Goal: Check status

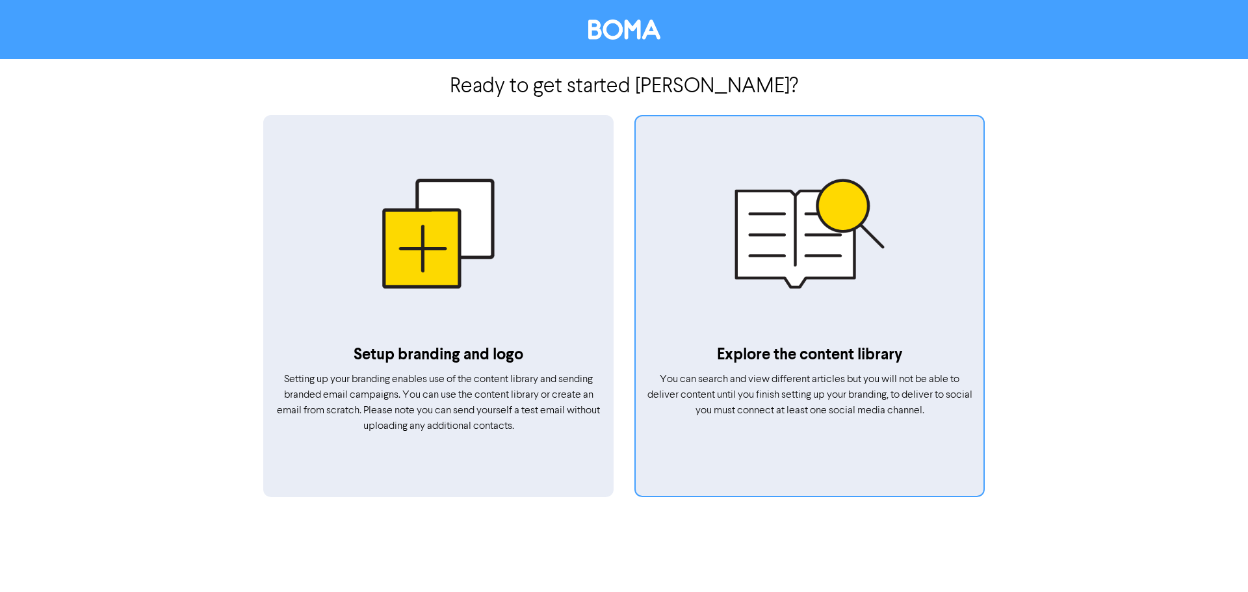
click at [772, 292] on div at bounding box center [810, 233] width 348 height 220
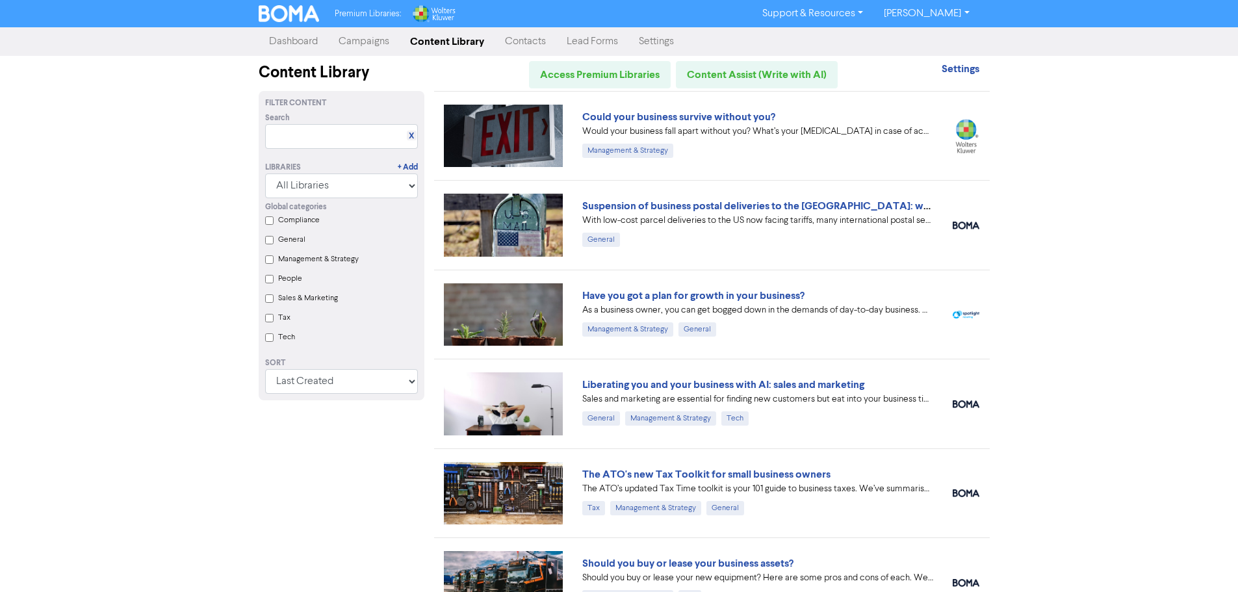
click at [377, 40] on link "Campaigns" at bounding box center [363, 42] width 71 height 26
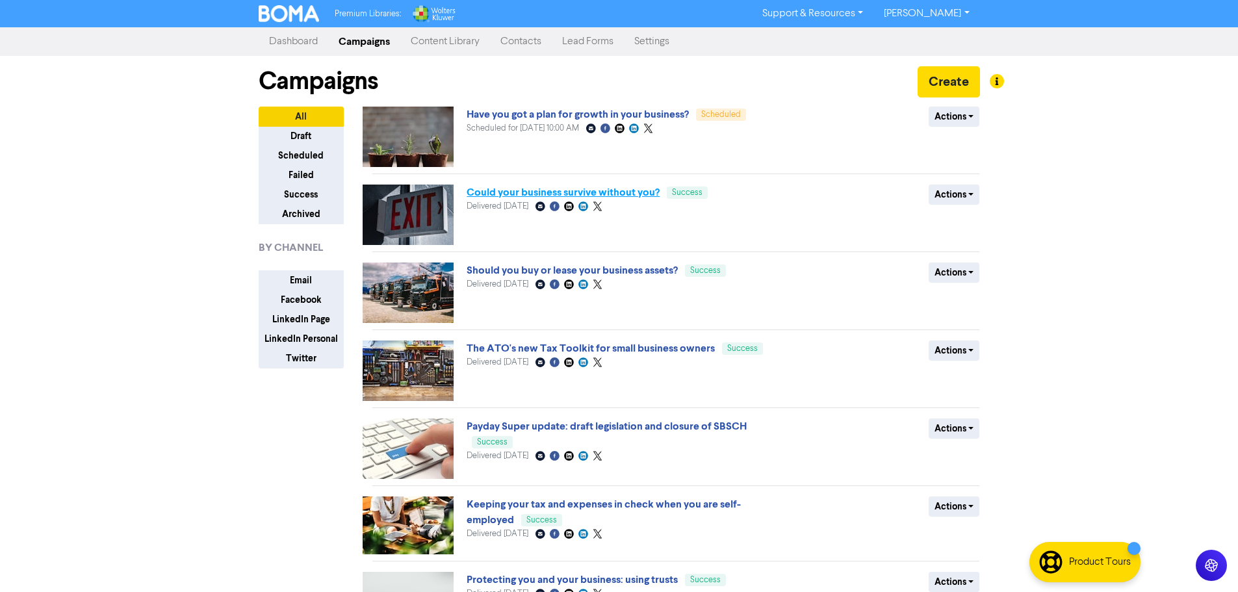
click at [535, 194] on link "Could your business survive without you?" at bounding box center [563, 192] width 193 height 13
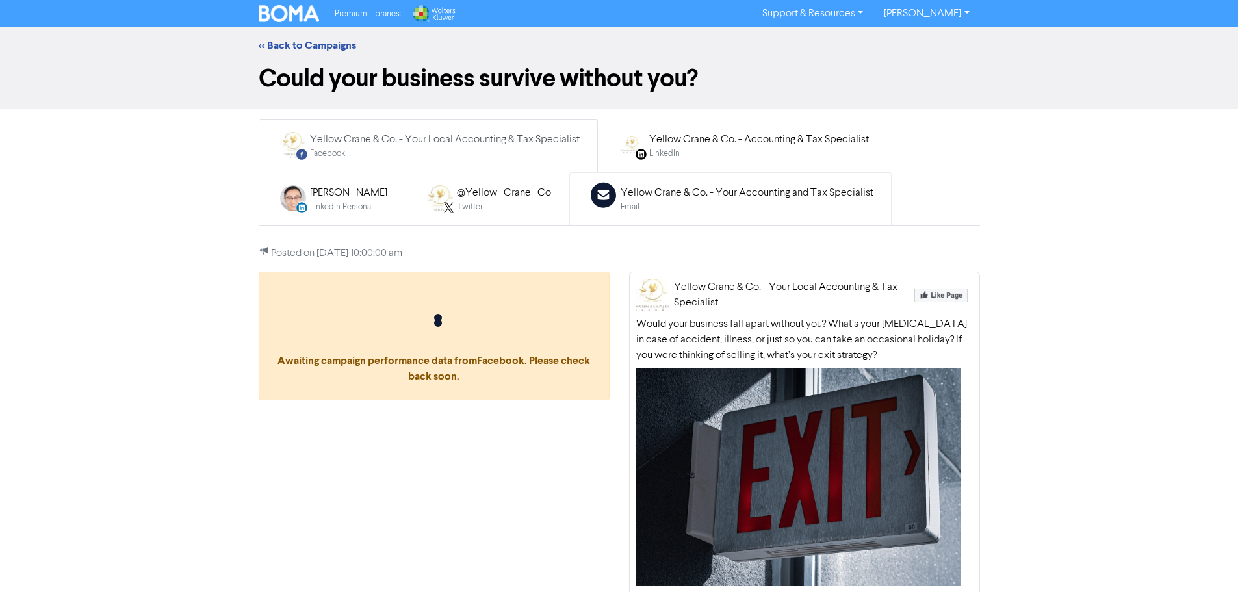
click at [641, 205] on div "Email" at bounding box center [747, 207] width 253 height 12
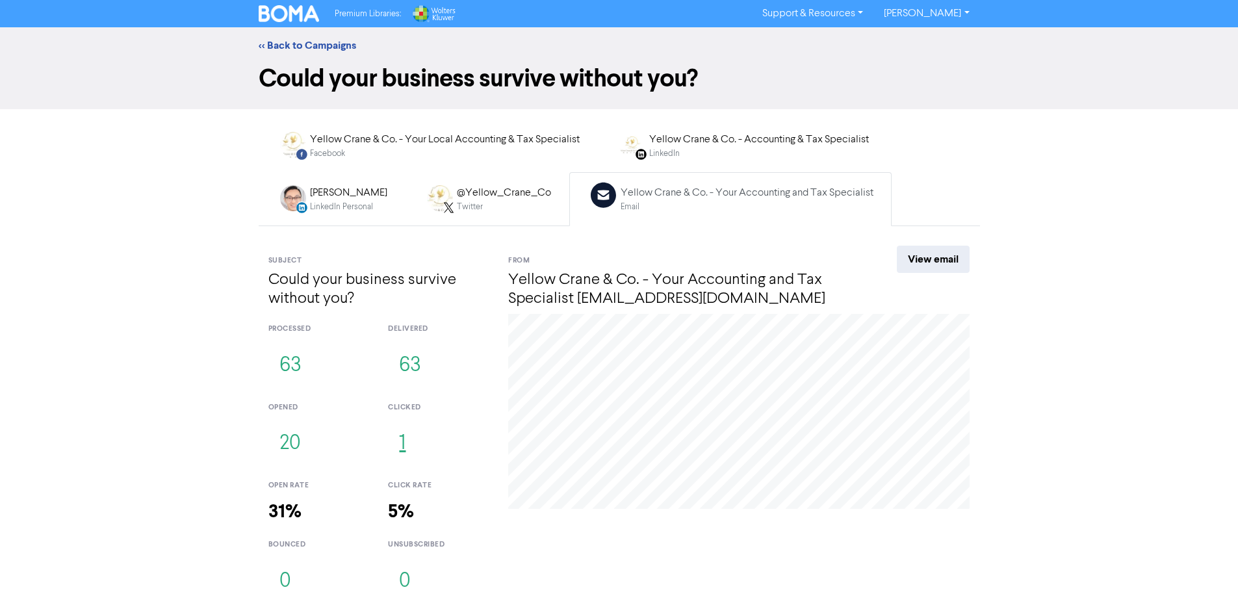
click at [399, 437] on button "1" at bounding box center [402, 443] width 29 height 43
